Goal: Task Accomplishment & Management: Use online tool/utility

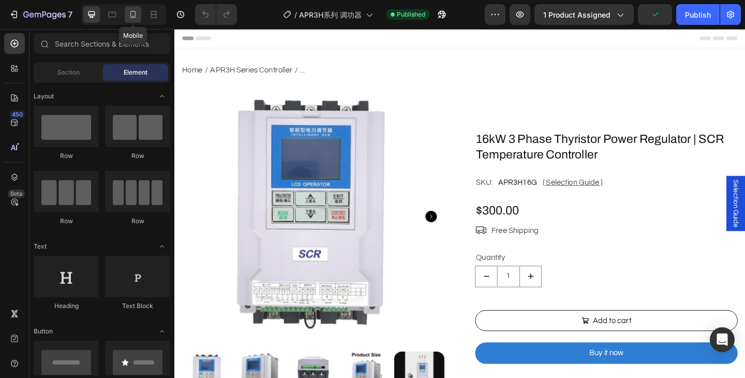
click at [137, 13] on icon at bounding box center [133, 14] width 10 height 10
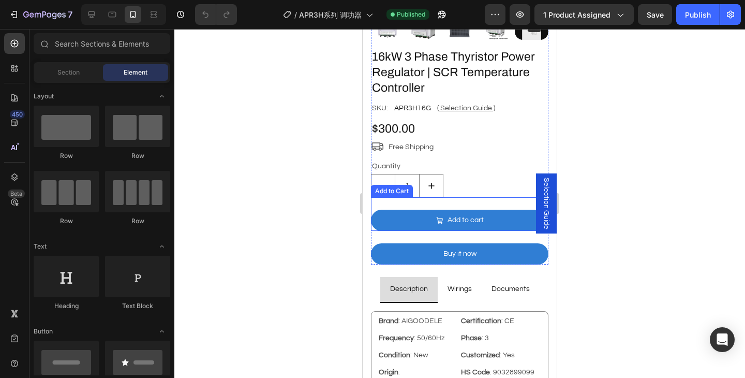
scroll to position [275, 0]
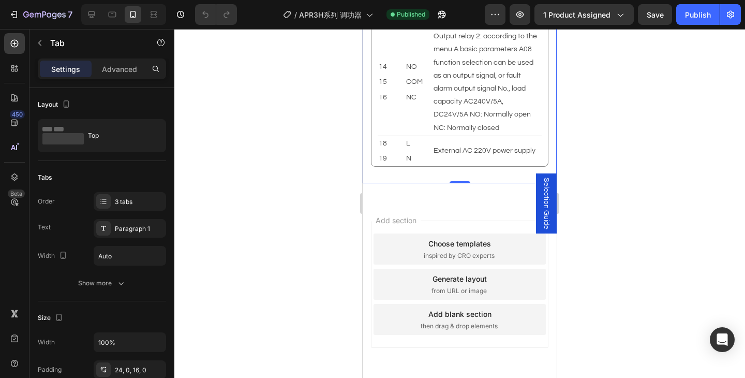
scroll to position [2728, 0]
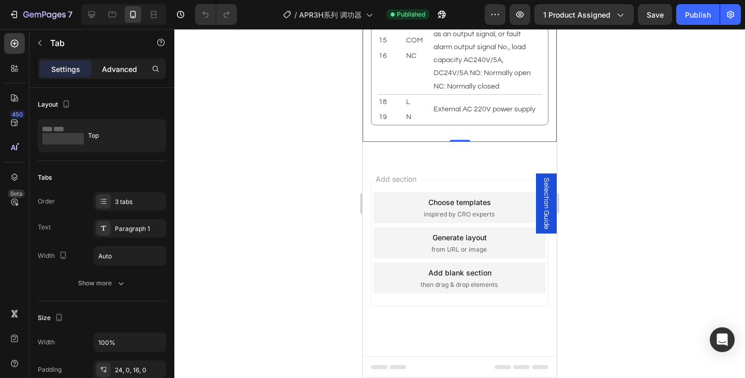
click at [121, 70] on p "Advanced" at bounding box center [119, 69] width 35 height 11
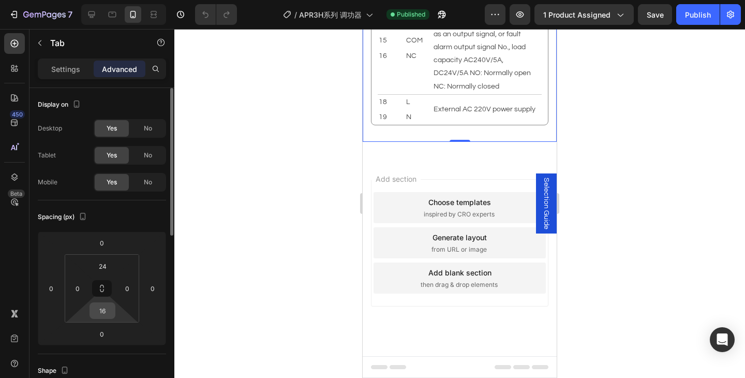
click at [103, 312] on input "16" at bounding box center [102, 311] width 21 height 16
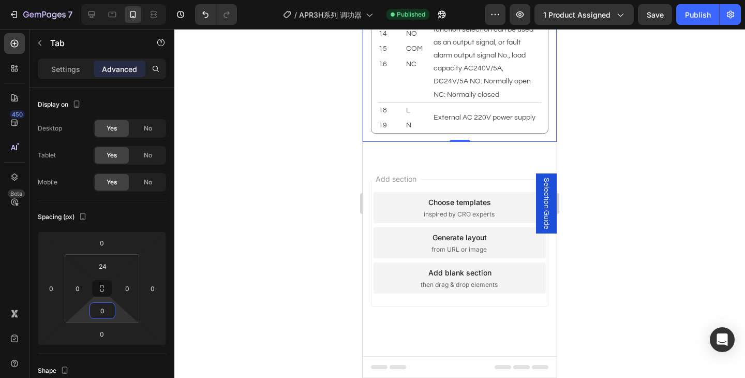
type input "0"
click at [244, 165] on div at bounding box center [459, 203] width 570 height 349
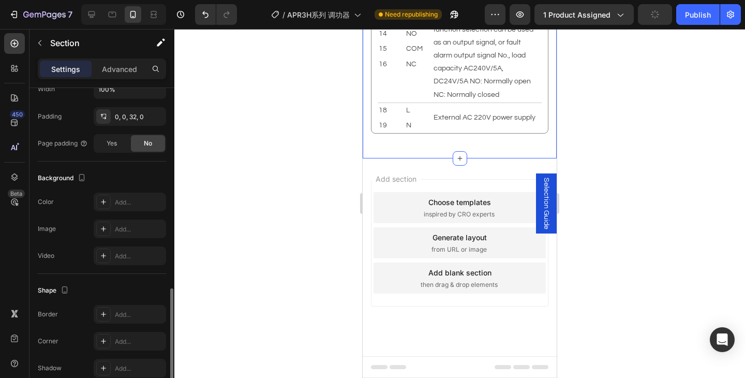
scroll to position [285, 0]
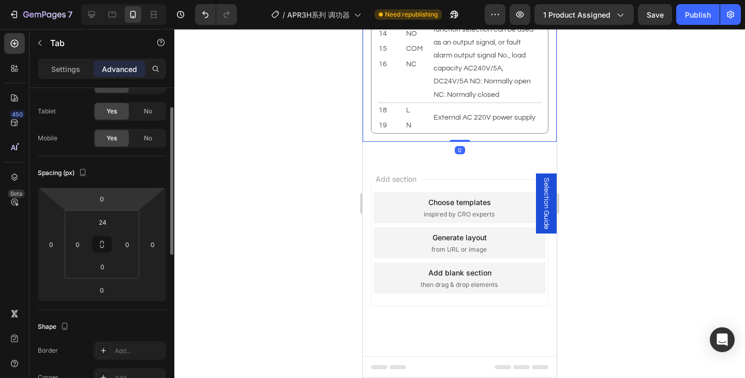
scroll to position [0, 0]
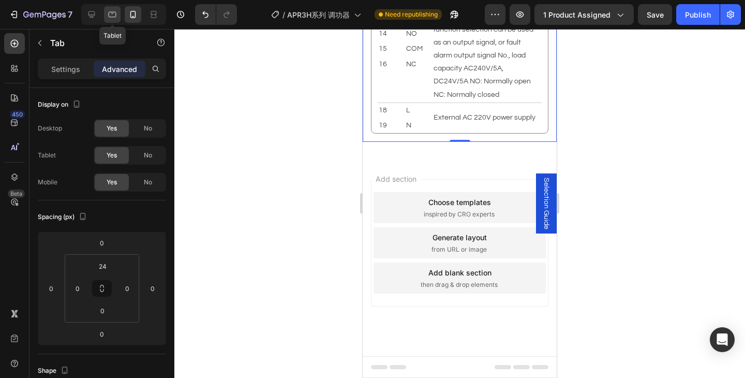
click at [113, 18] on icon at bounding box center [112, 14] width 10 height 10
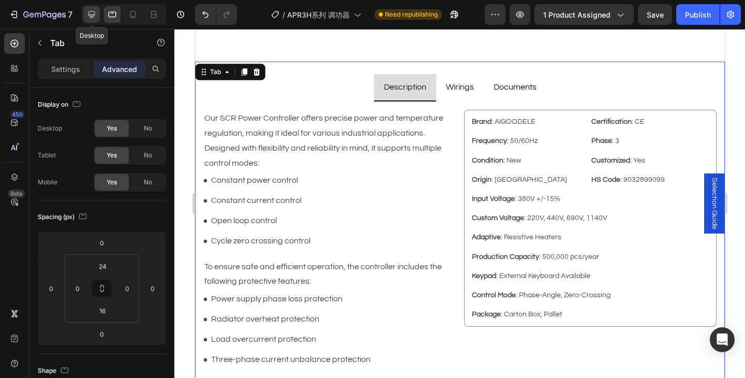
scroll to position [462, 0]
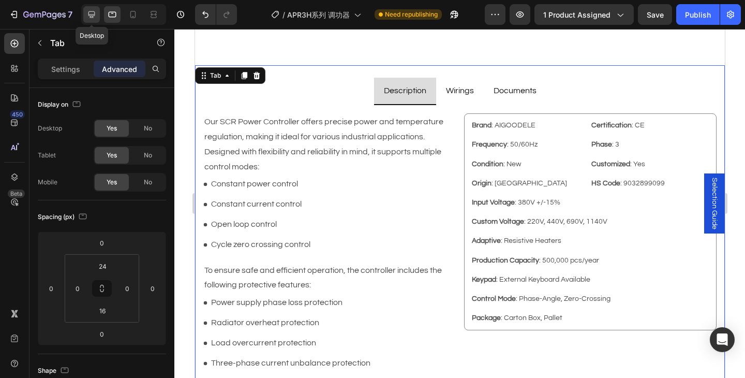
click at [89, 17] on icon at bounding box center [91, 14] width 10 height 10
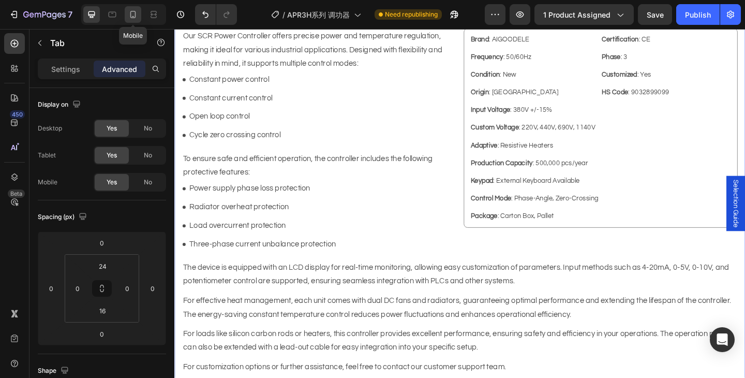
click at [134, 10] on icon at bounding box center [133, 14] width 10 height 10
type input "0"
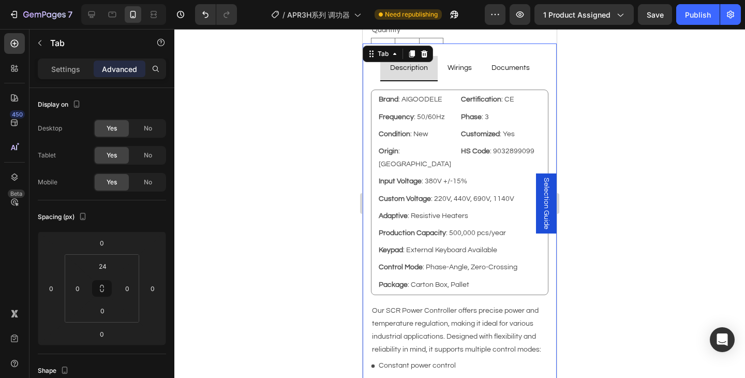
scroll to position [378, 0]
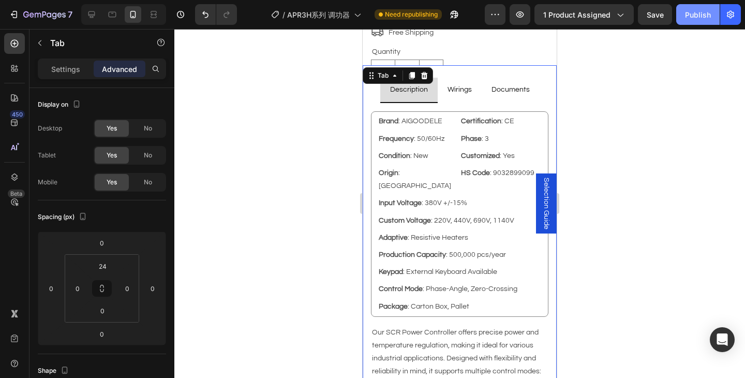
click at [693, 16] on div "Publish" at bounding box center [698, 14] width 26 height 11
